Goal: Check status: Check status

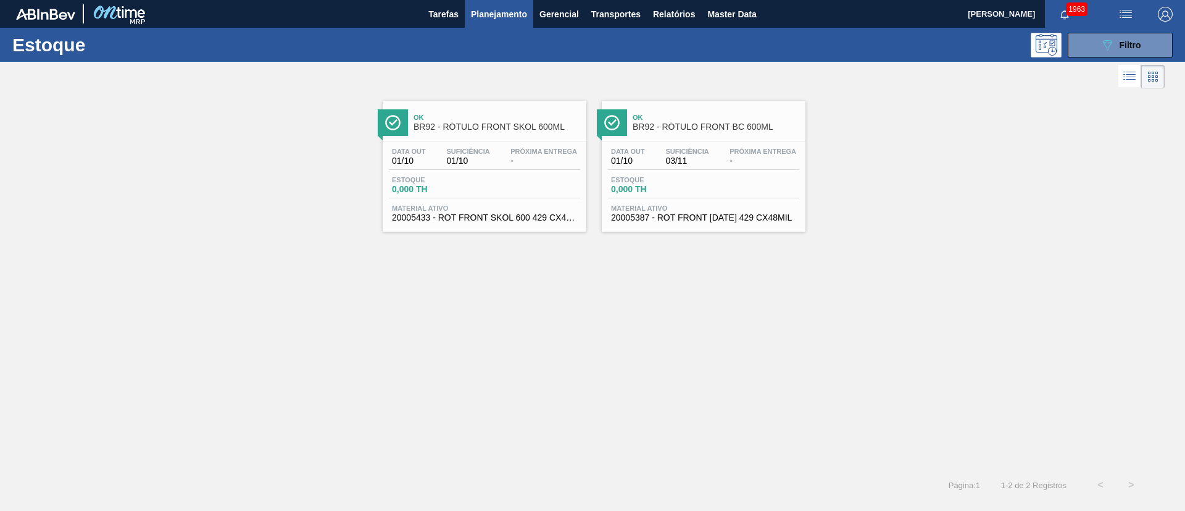
drag, startPoint x: 488, startPoint y: 135, endPoint x: 481, endPoint y: 132, distance: 7.5
